Goal: Transaction & Acquisition: Download file/media

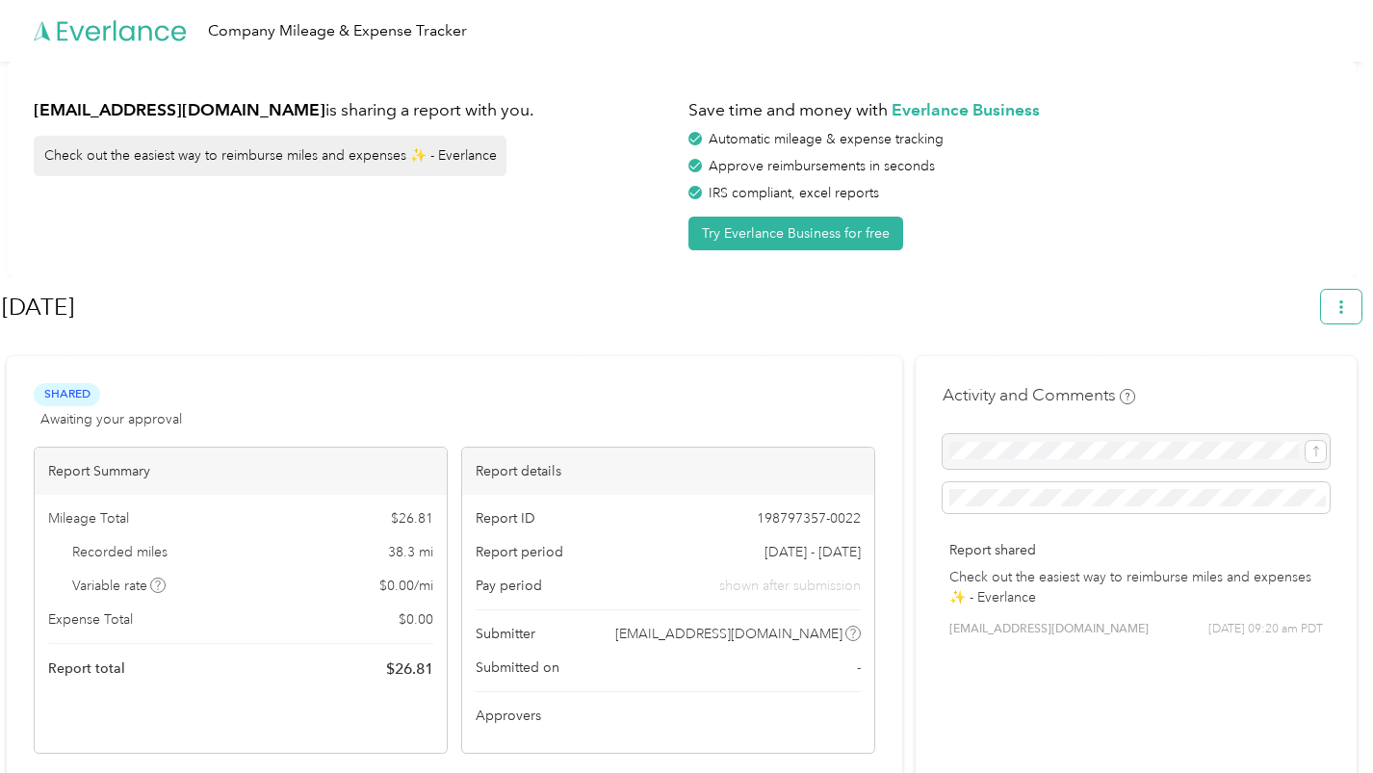
click at [1338, 309] on button "button" at bounding box center [1341, 307] width 40 height 34
click at [1295, 388] on span "Download" at bounding box center [1297, 398] width 64 height 20
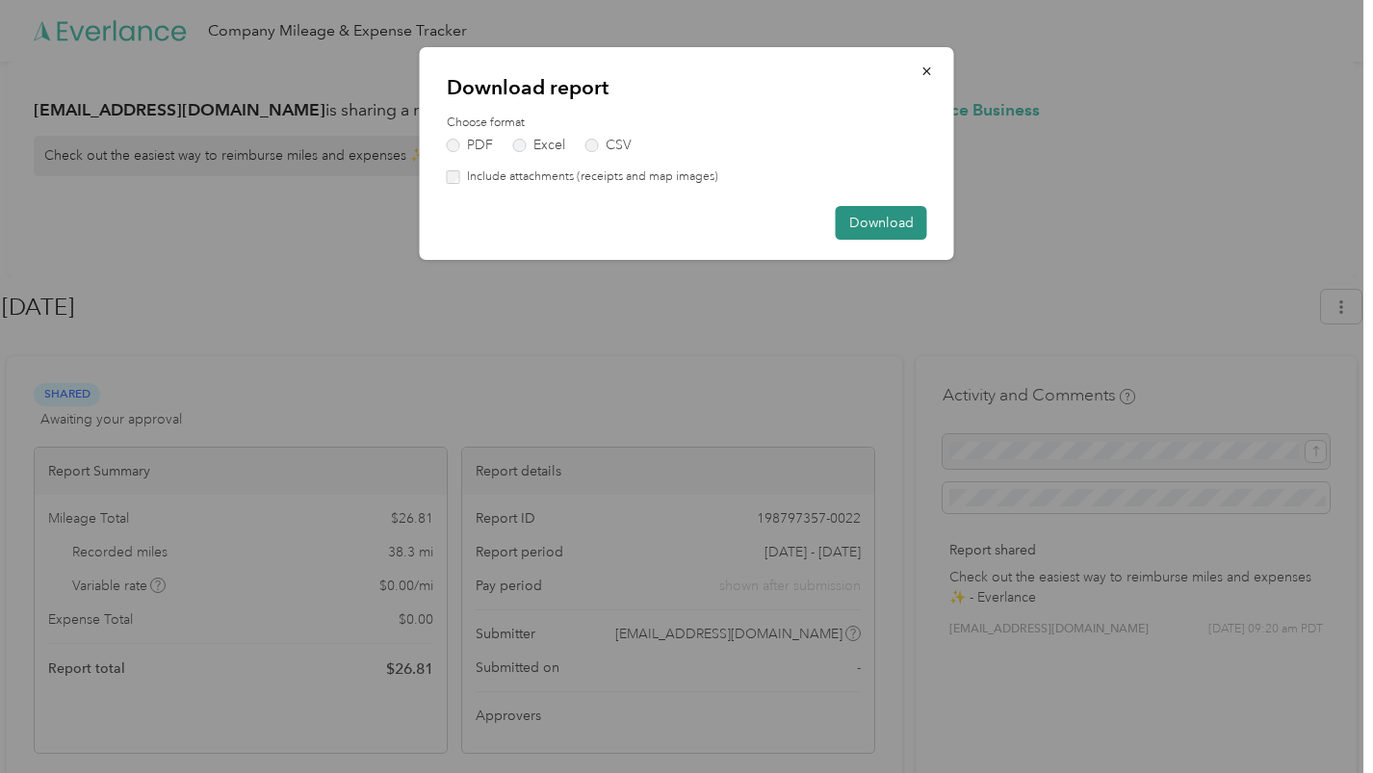
click at [876, 217] on button "Download" at bounding box center [881, 223] width 91 height 34
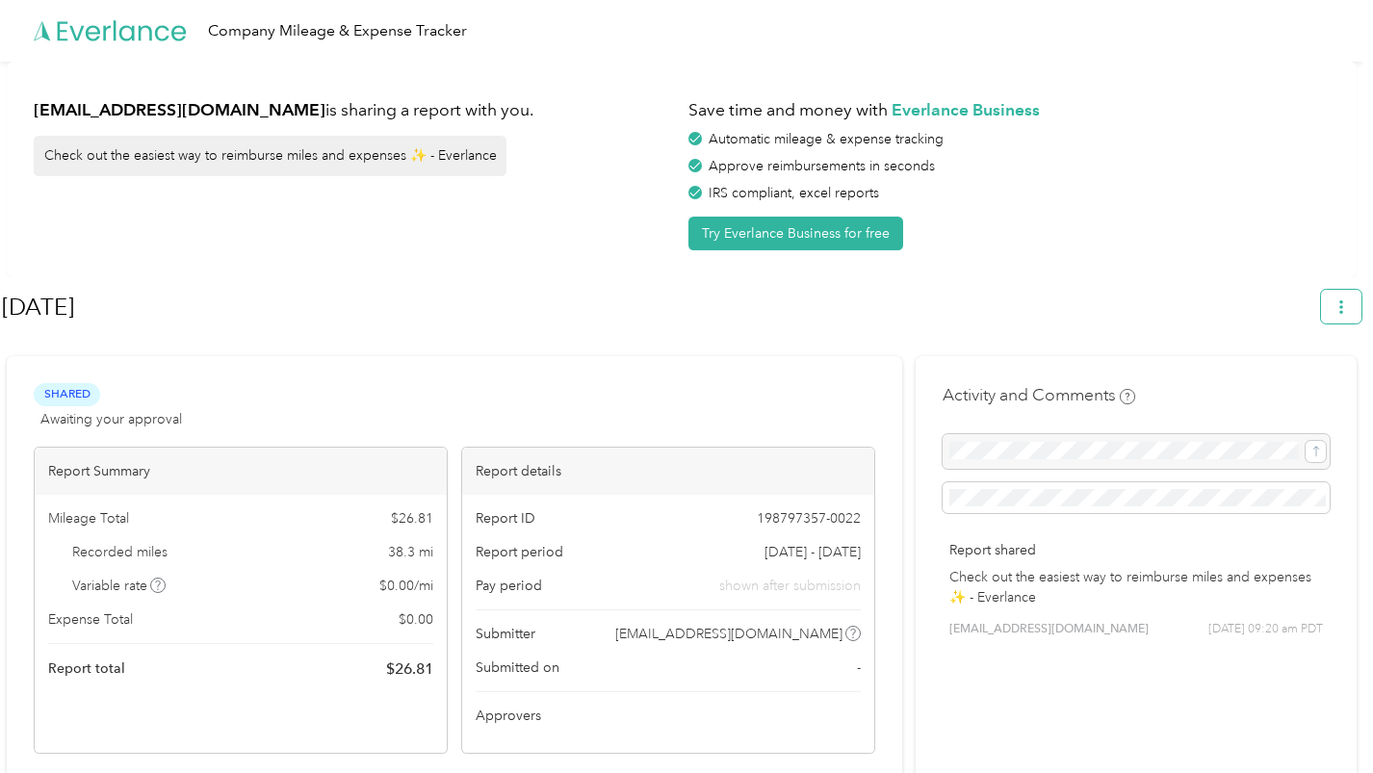
drag, startPoint x: 1358, startPoint y: 309, endPoint x: 1343, endPoint y: 316, distance: 16.8
click at [1358, 309] on button "button" at bounding box center [1341, 307] width 40 height 34
click at [1274, 354] on li "Copy share link" at bounding box center [1297, 354] width 133 height 54
click at [1277, 388] on span "Download" at bounding box center [1297, 398] width 64 height 20
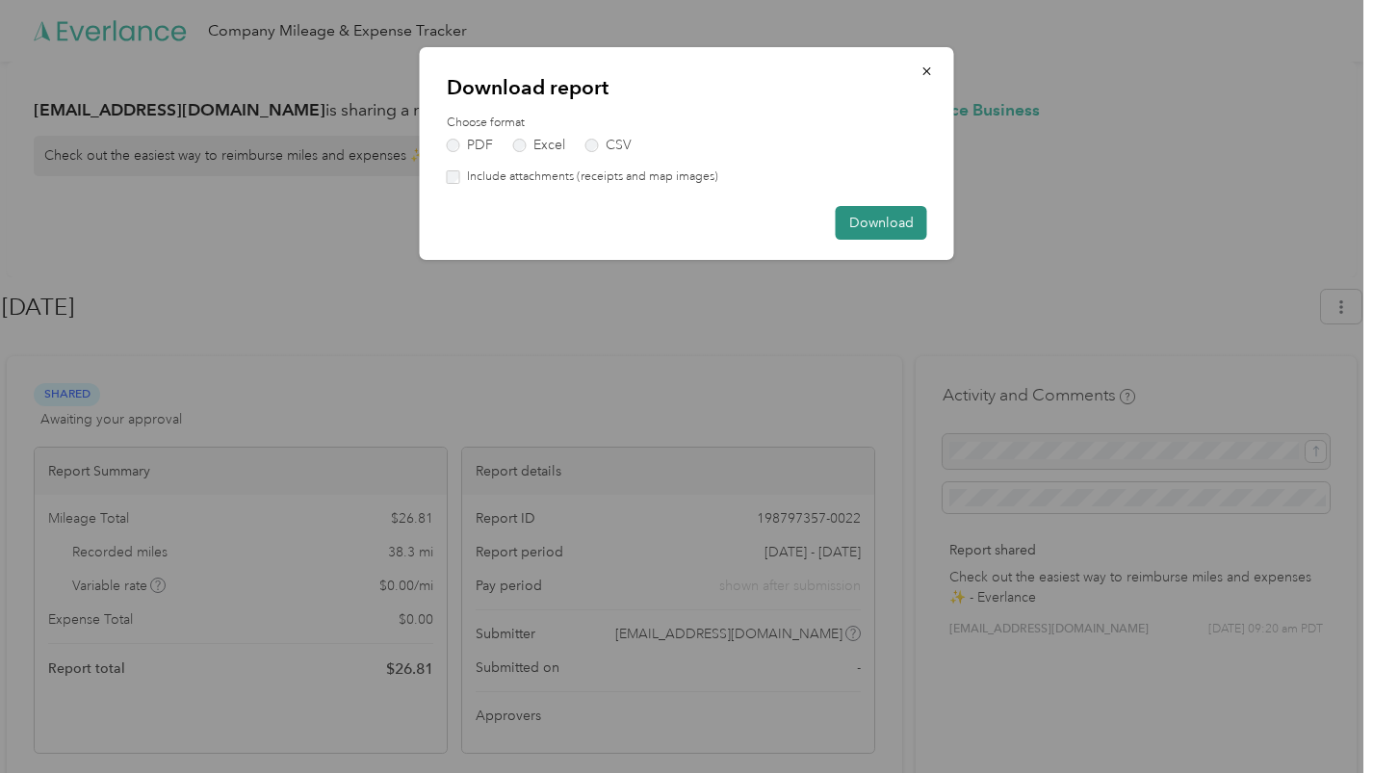
click at [874, 227] on button "Download" at bounding box center [881, 223] width 91 height 34
